Goal: Task Accomplishment & Management: Use online tool/utility

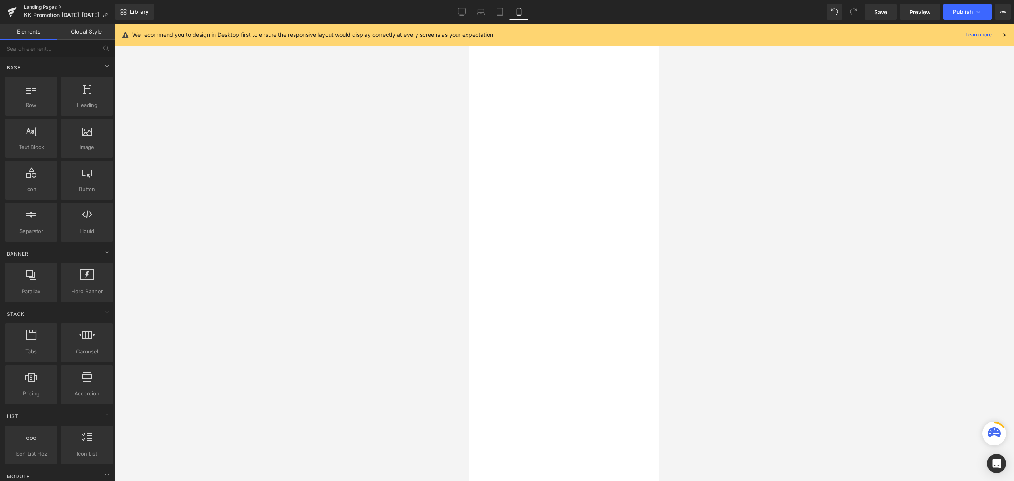
click at [28, 8] on link "Landing Pages" at bounding box center [69, 7] width 91 height 6
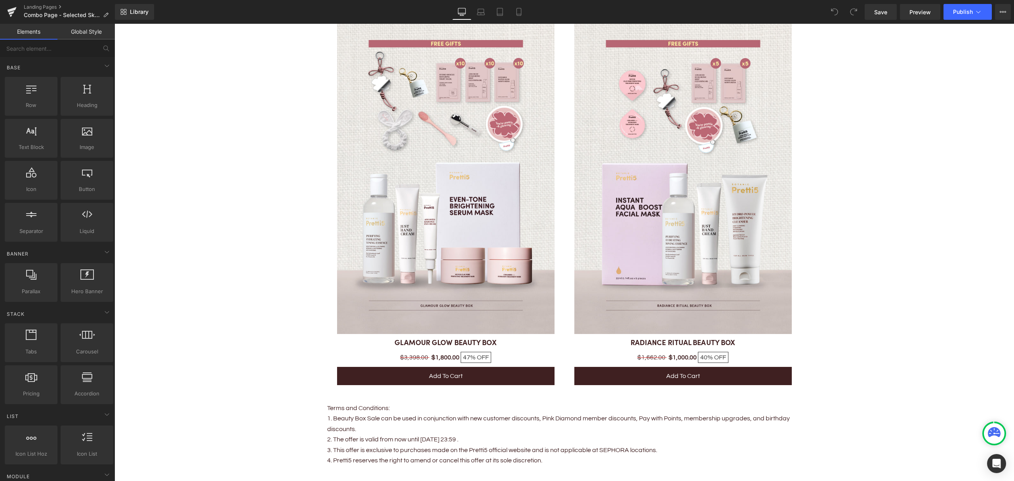
scroll to position [739, 0]
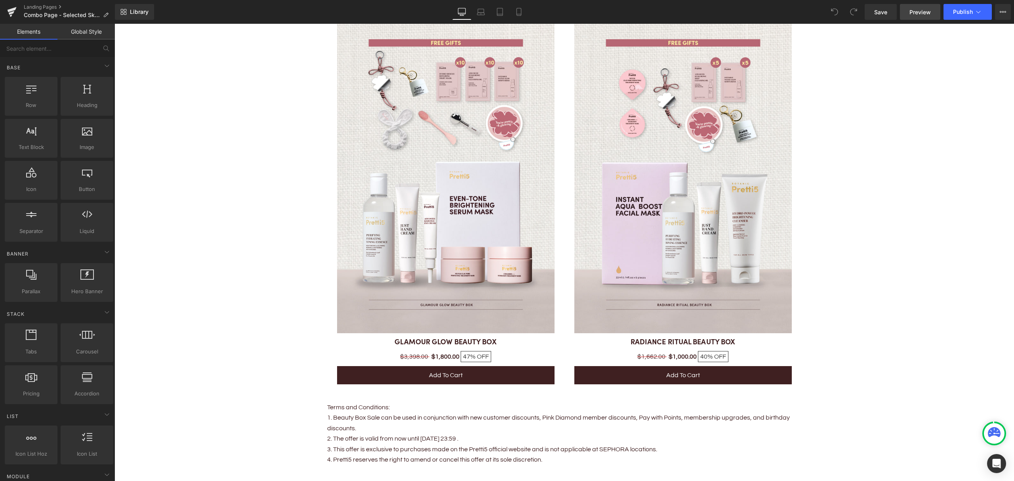
click at [914, 13] on span "Preview" at bounding box center [919, 12] width 21 height 8
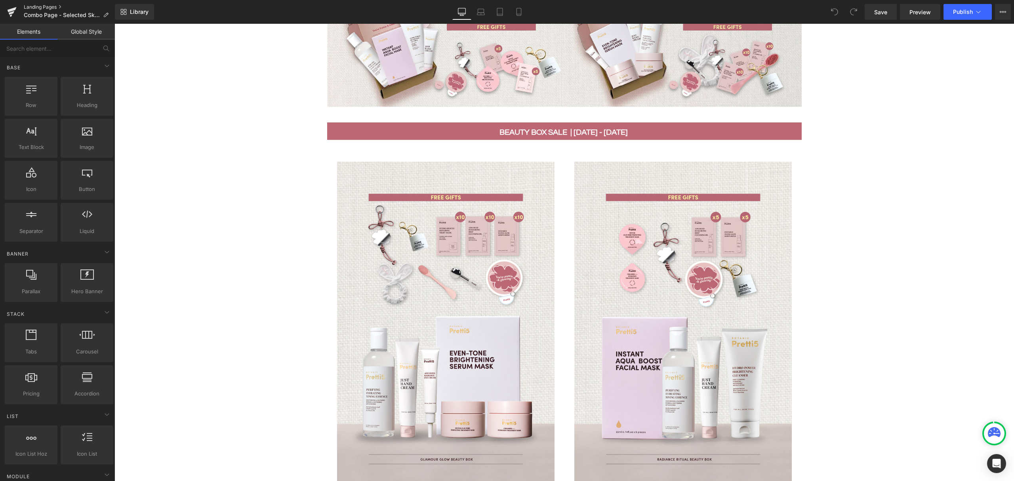
scroll to position [580, 0]
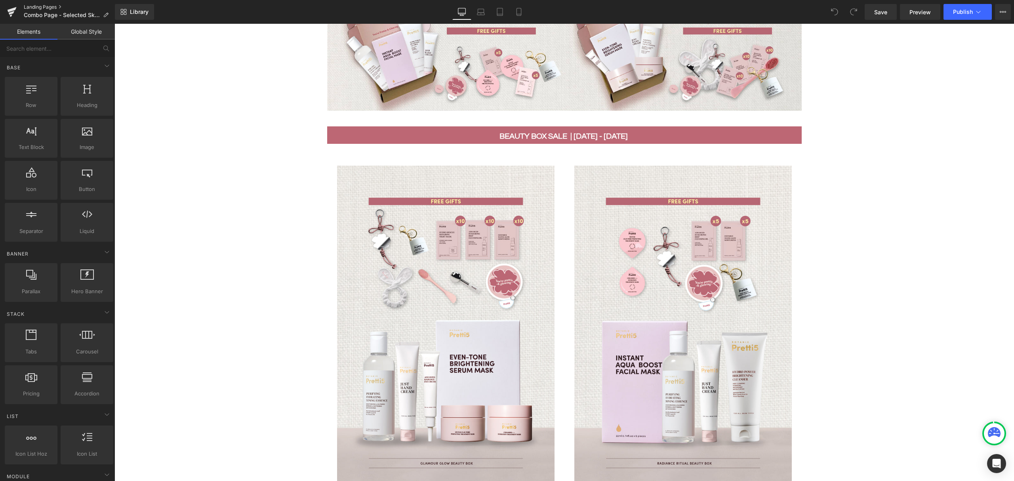
click at [49, 4] on link "Landing Pages" at bounding box center [69, 7] width 91 height 6
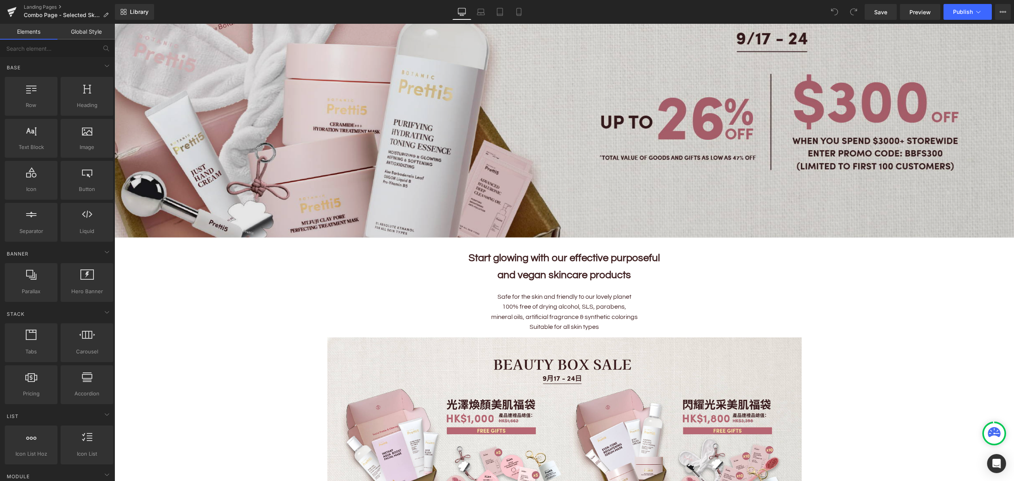
scroll to position [158, 0]
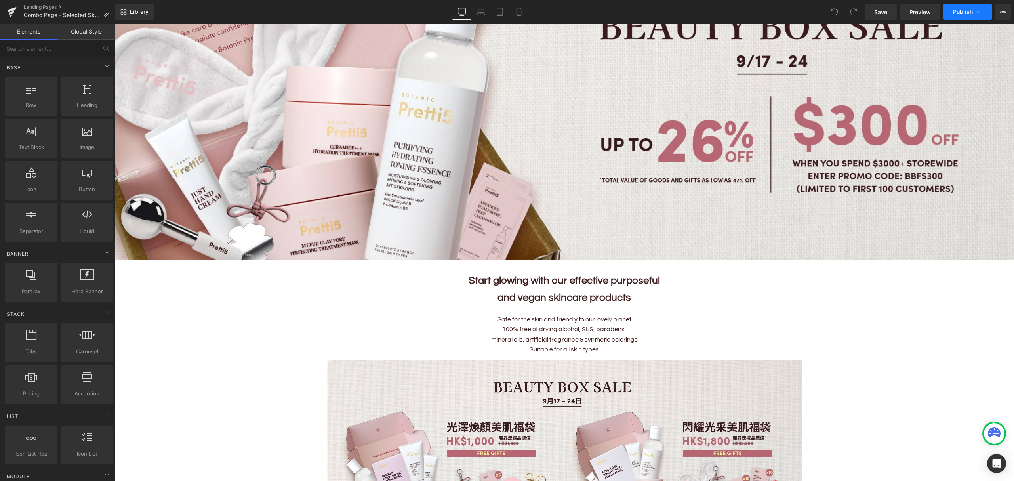
click at [976, 9] on icon at bounding box center [978, 12] width 8 height 8
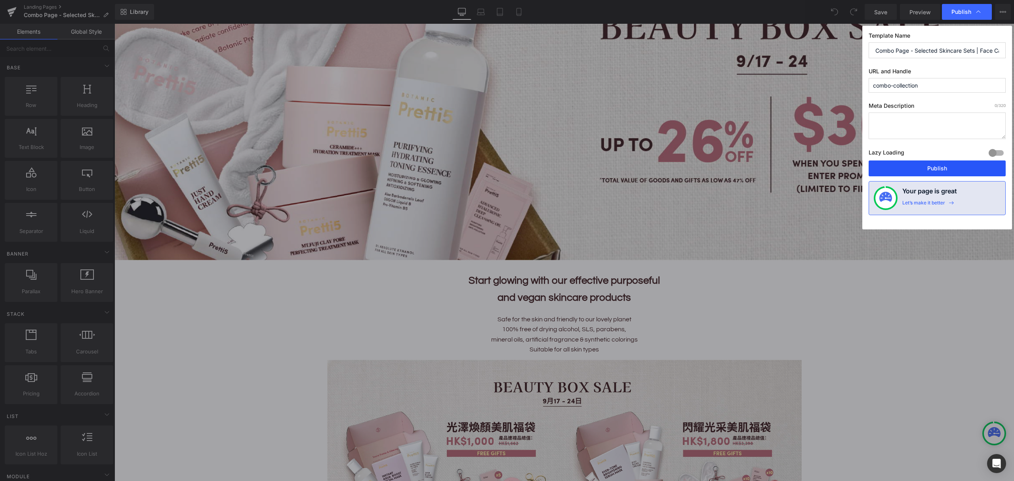
click at [932, 167] on button "Publish" at bounding box center [936, 168] width 137 height 16
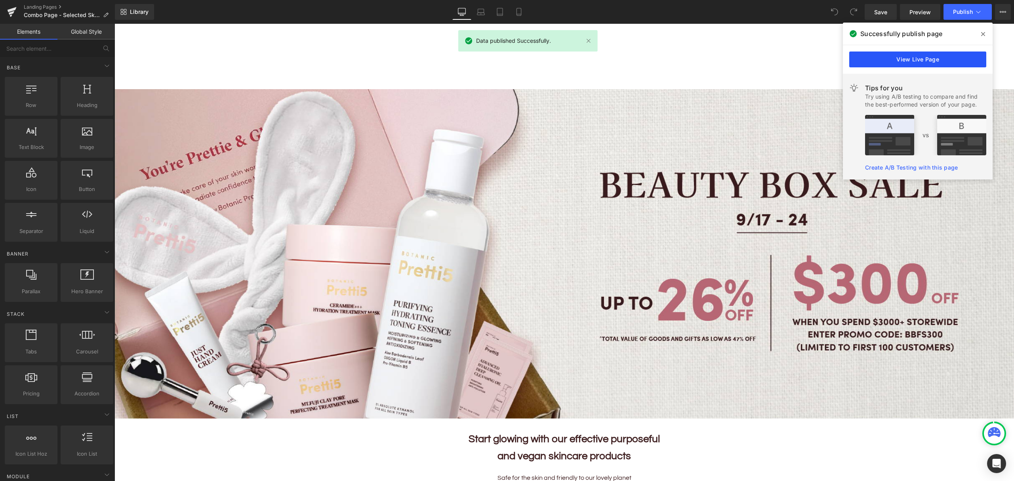
click at [919, 60] on link "View Live Page" at bounding box center [917, 59] width 137 height 16
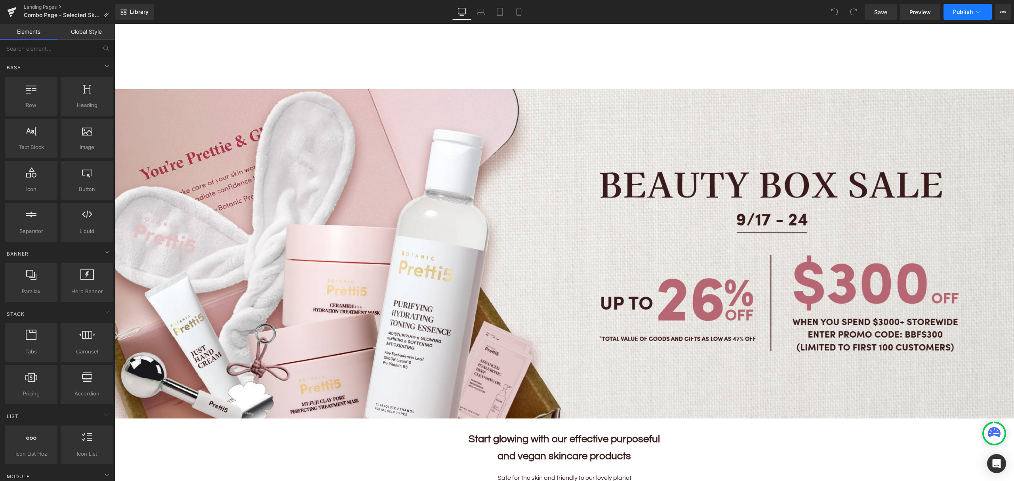
click at [981, 12] on icon at bounding box center [978, 12] width 8 height 8
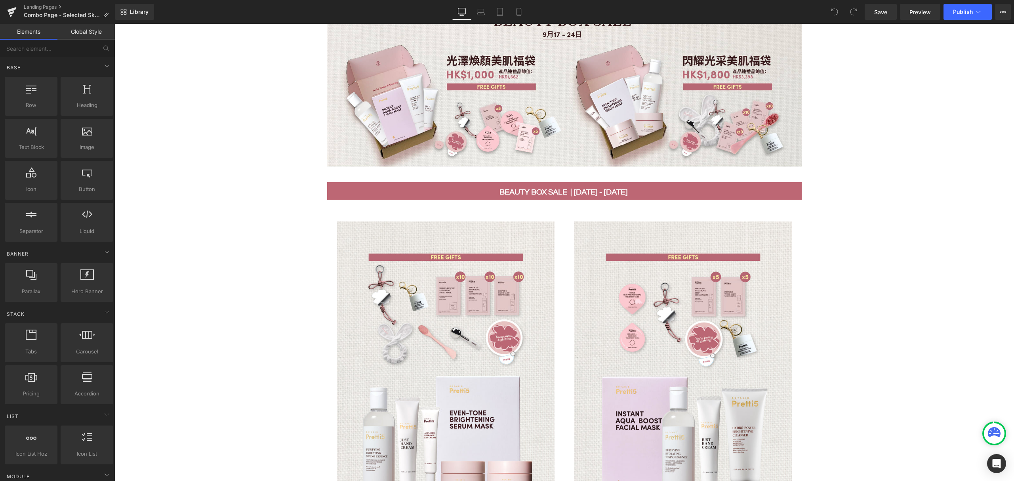
scroll to position [634, 0]
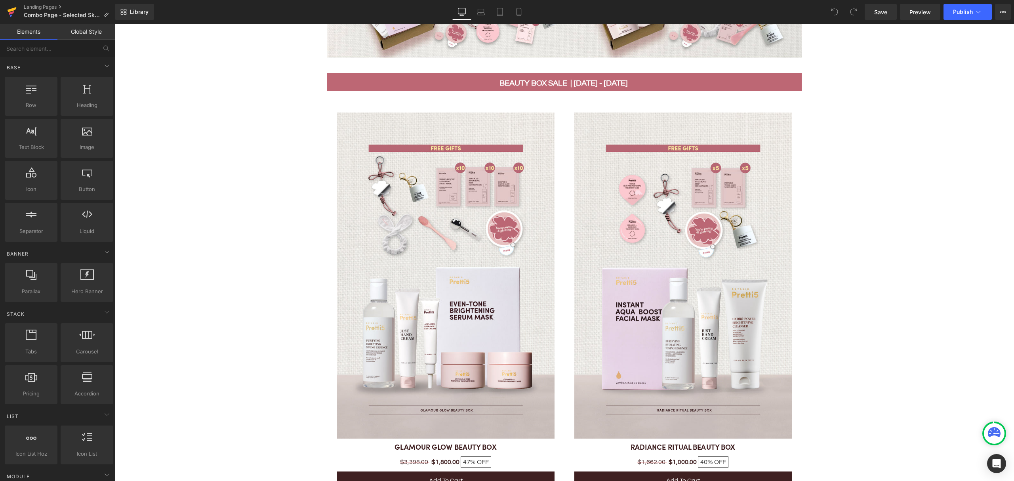
click at [13, 11] on icon at bounding box center [12, 12] width 10 height 20
